Goal: Check status: Check status

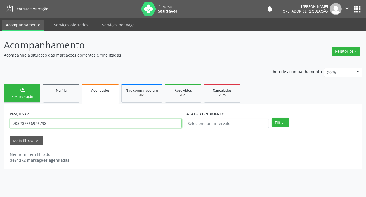
click at [73, 124] on input "703207666926798" at bounding box center [96, 123] width 172 height 10
type input "702807628313268"
click at [272, 118] on button "Filtrar" at bounding box center [281, 123] width 18 height 10
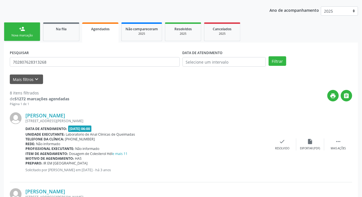
scroll to position [52, 0]
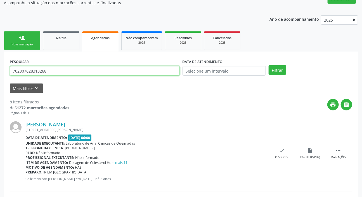
click at [40, 70] on input "702807628313268" at bounding box center [95, 71] width 170 height 10
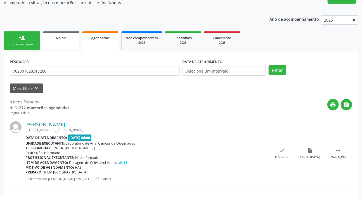
click at [53, 36] on div "Na fila" at bounding box center [61, 38] width 28 height 6
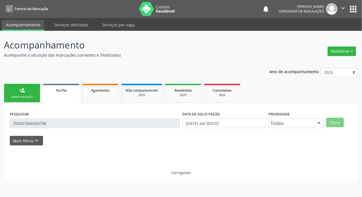
scroll to position [0, 0]
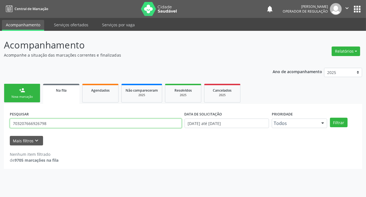
click at [92, 126] on input "703207666926798" at bounding box center [96, 123] width 172 height 10
paste input "280762831326"
click at [330, 118] on button "Filtrar" at bounding box center [339, 123] width 18 height 10
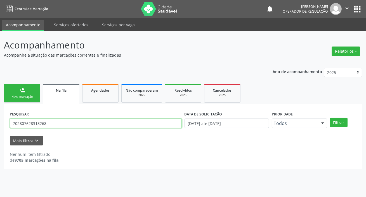
click at [50, 123] on input "702807628313268" at bounding box center [96, 123] width 172 height 10
type input "702803191081864"
click at [330, 118] on button "Filtrar" at bounding box center [339, 123] width 18 height 10
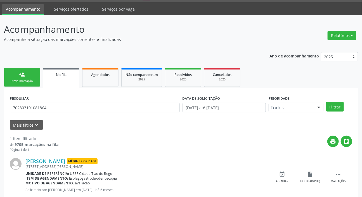
scroll to position [30, 0]
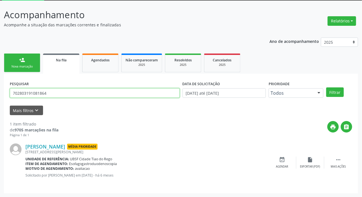
click at [43, 94] on input "702803191081864" at bounding box center [95, 93] width 170 height 10
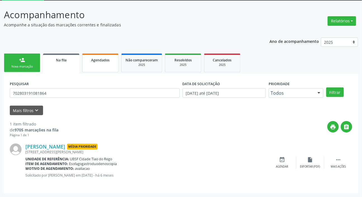
click at [96, 60] on span "Agendados" at bounding box center [100, 60] width 18 height 5
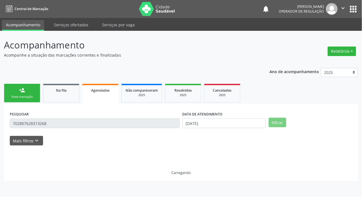
scroll to position [0, 0]
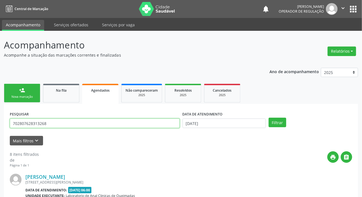
click at [68, 125] on input "702807628313268" at bounding box center [95, 123] width 170 height 10
paste input "3191081864"
type input "702803191081864"
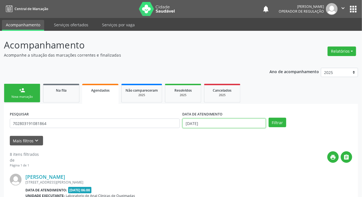
click at [206, 121] on input "[DATE]" at bounding box center [225, 123] width 84 height 10
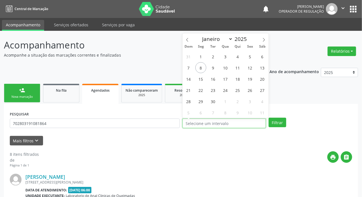
click at [269, 118] on button "Filtrar" at bounding box center [278, 123] width 18 height 10
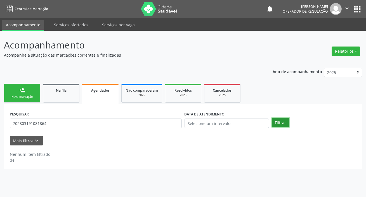
click at [277, 123] on button "Filtrar" at bounding box center [281, 123] width 18 height 10
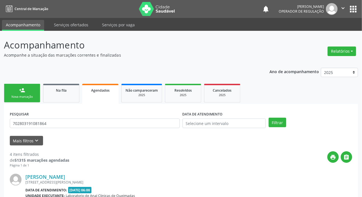
click at [45, 128] on div "PESQUISAR 702803191081864" at bounding box center [94, 121] width 173 height 22
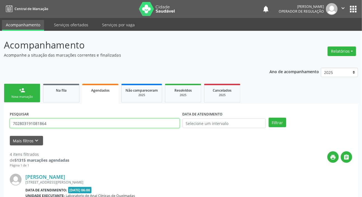
click at [53, 123] on input "702803191081864" at bounding box center [95, 123] width 170 height 10
click at [269, 118] on button "Filtrar" at bounding box center [278, 123] width 18 height 10
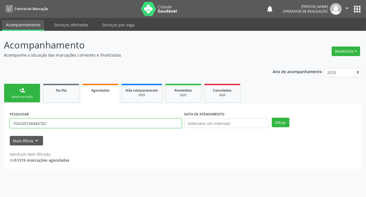
click at [103, 124] on input "704200748484782" at bounding box center [96, 123] width 172 height 10
type input "708908776209514"
click at [272, 118] on button "Filtrar" at bounding box center [281, 123] width 18 height 10
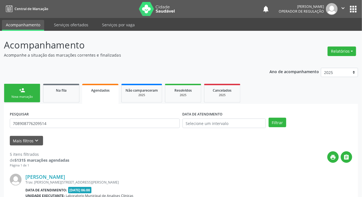
click at [351, 12] on button "apps" at bounding box center [354, 9] width 10 height 10
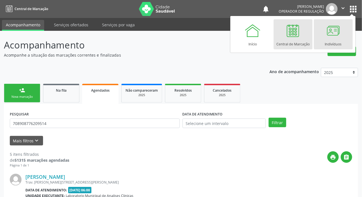
click at [341, 36] on link "Indivíduos" at bounding box center [333, 34] width 39 height 30
